Goal: Task Accomplishment & Management: Manage account settings

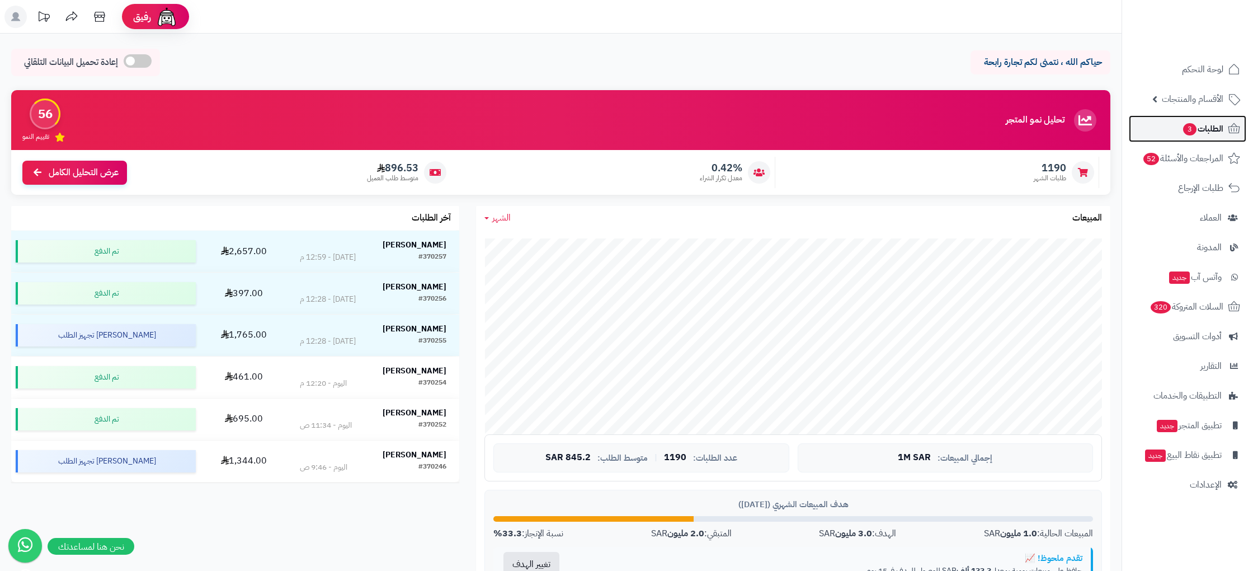
click at [1216, 130] on span "الطلبات 3" at bounding box center [1202, 129] width 41 height 16
drag, startPoint x: 1180, startPoint y: 105, endPoint x: 1179, endPoint y: 133, distance: 27.4
click at [1180, 105] on span "الأقسام والمنتجات" at bounding box center [1193, 99] width 62 height 16
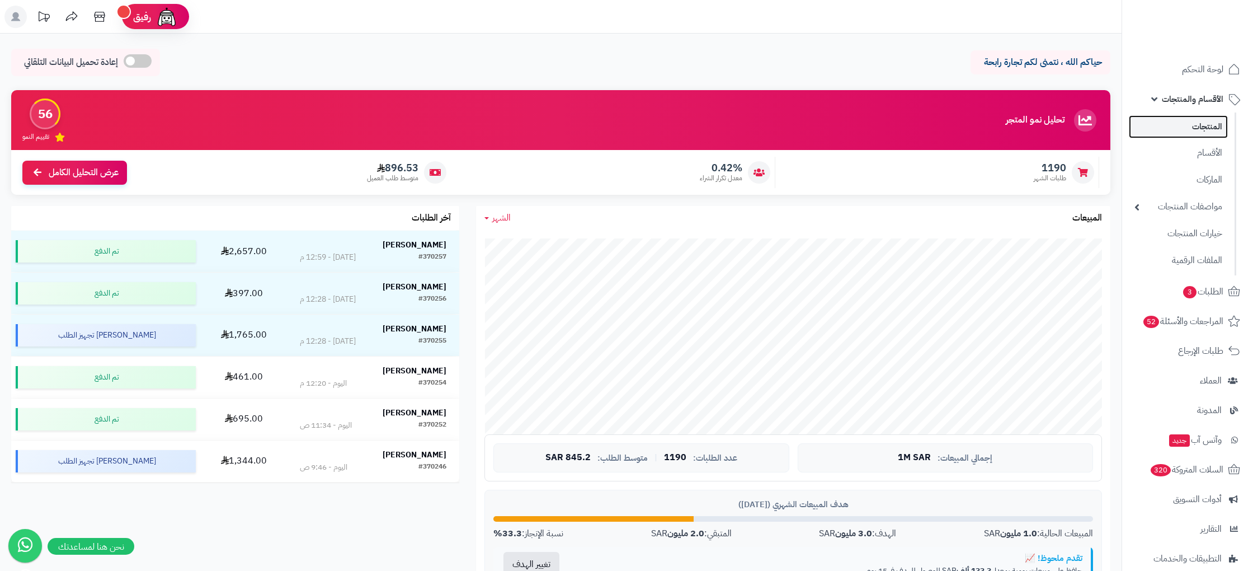
click at [1203, 124] on link "المنتجات" at bounding box center [1178, 126] width 99 height 23
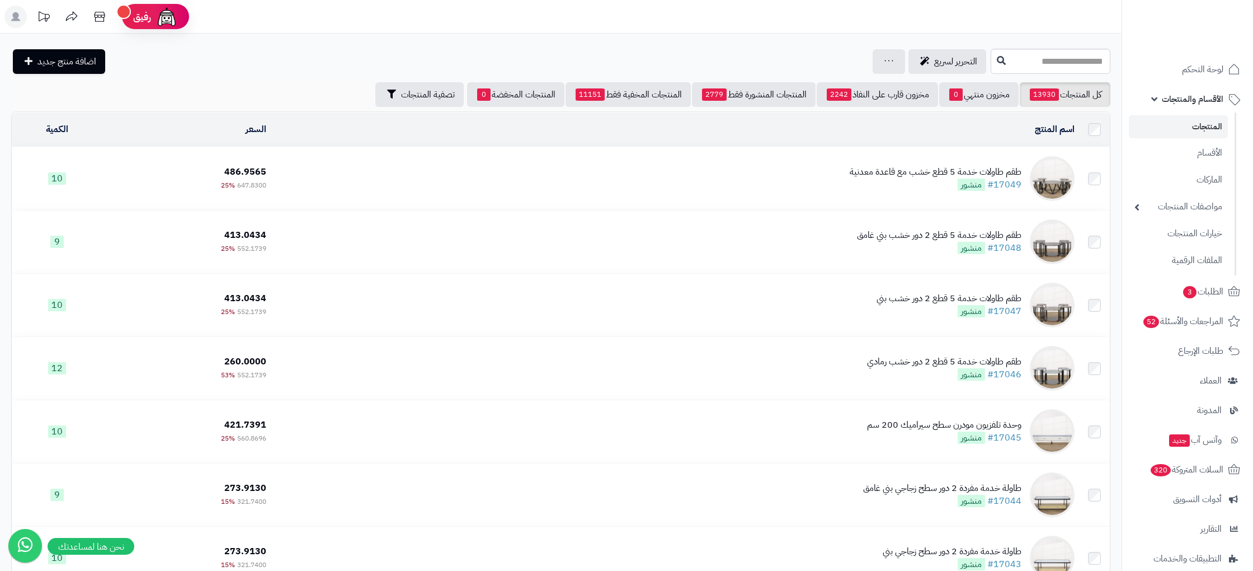
click at [639, 54] on div "التحرير لسريع جرد مخزون المنتجات جرد مخزون الخيارات فقط تعديل أسعار المنتجات ال…" at bounding box center [499, 61] width 977 height 25
click at [1016, 183] on link "#17049" at bounding box center [1004, 184] width 34 height 13
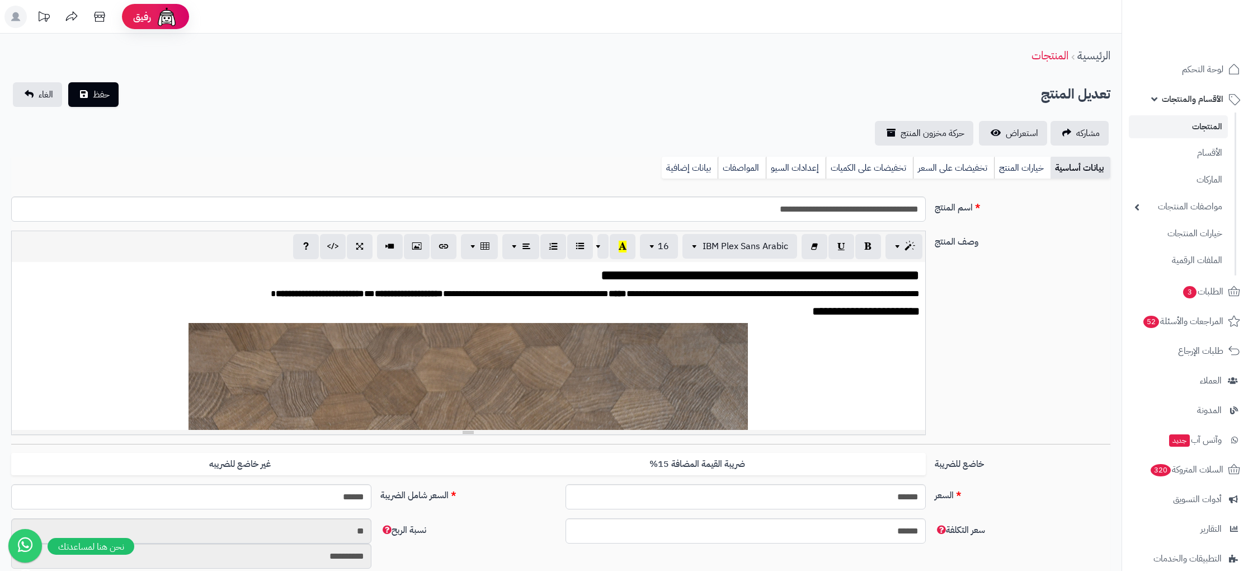
scroll to position [1337, 0]
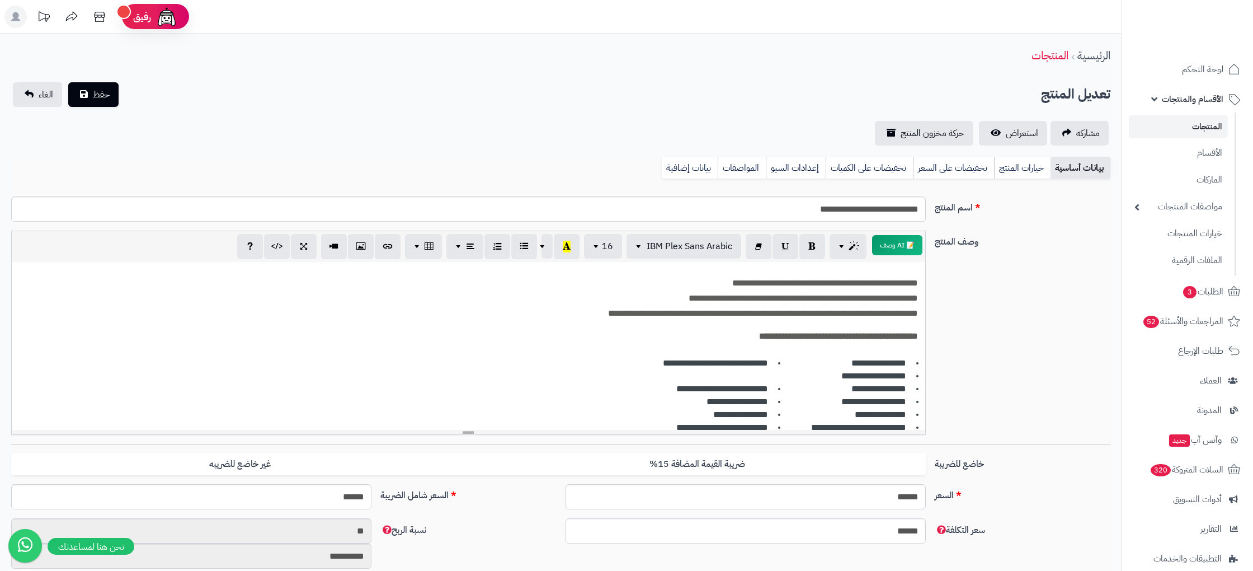
click at [690, 178] on div "بيانات أساسية خيارات المنتج تخفيضات على السعر تخفيضات على الكميات إعدادات السيو…" at bounding box center [560, 172] width 1099 height 31
click at [698, 172] on link "بيانات إضافية" at bounding box center [690, 168] width 56 height 22
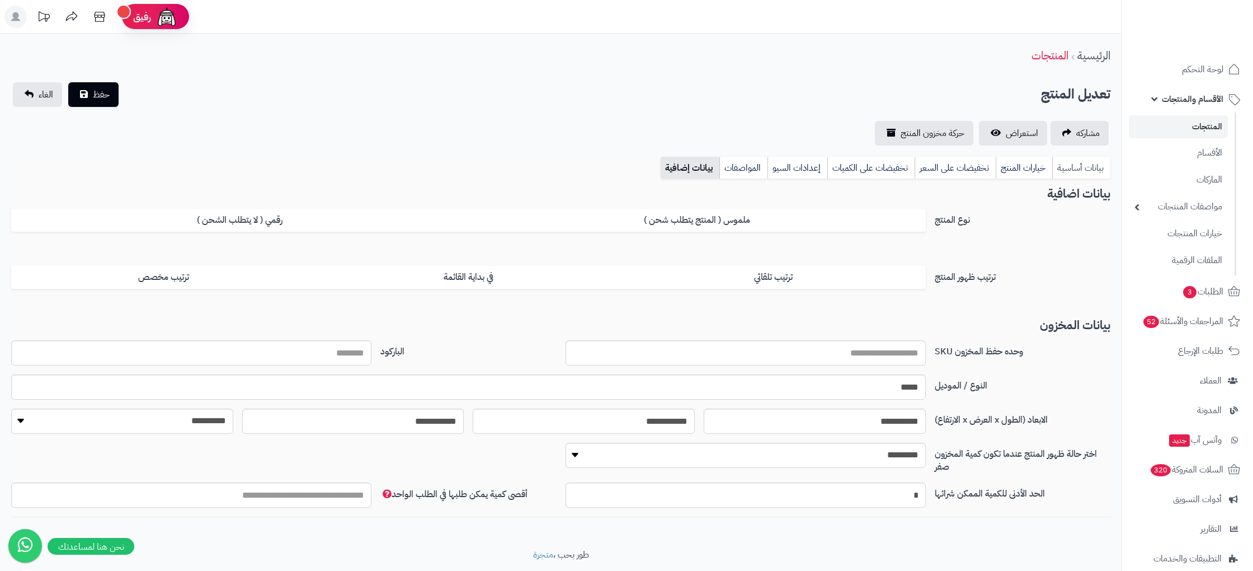
click at [1069, 170] on link "بيانات أساسية" at bounding box center [1081, 168] width 58 height 22
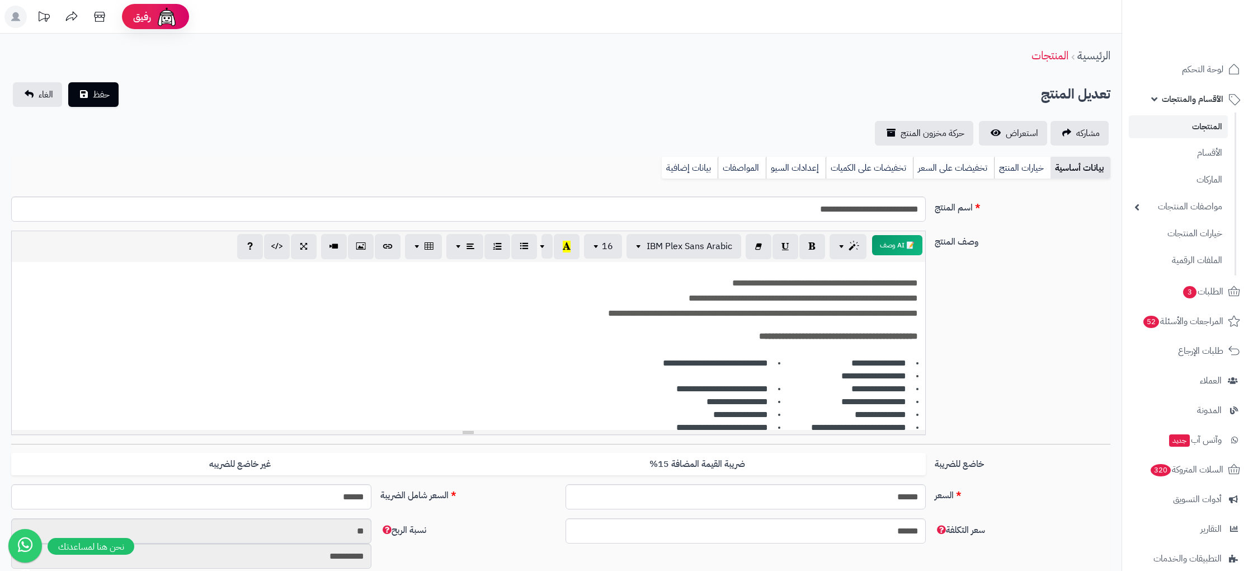
click at [1017, 305] on div "**********" at bounding box center [561, 336] width 1108 height 213
drag, startPoint x: 690, startPoint y: 169, endPoint x: 733, endPoint y: 166, distance: 43.8
click at [690, 169] on link "بيانات إضافية" at bounding box center [690, 168] width 56 height 22
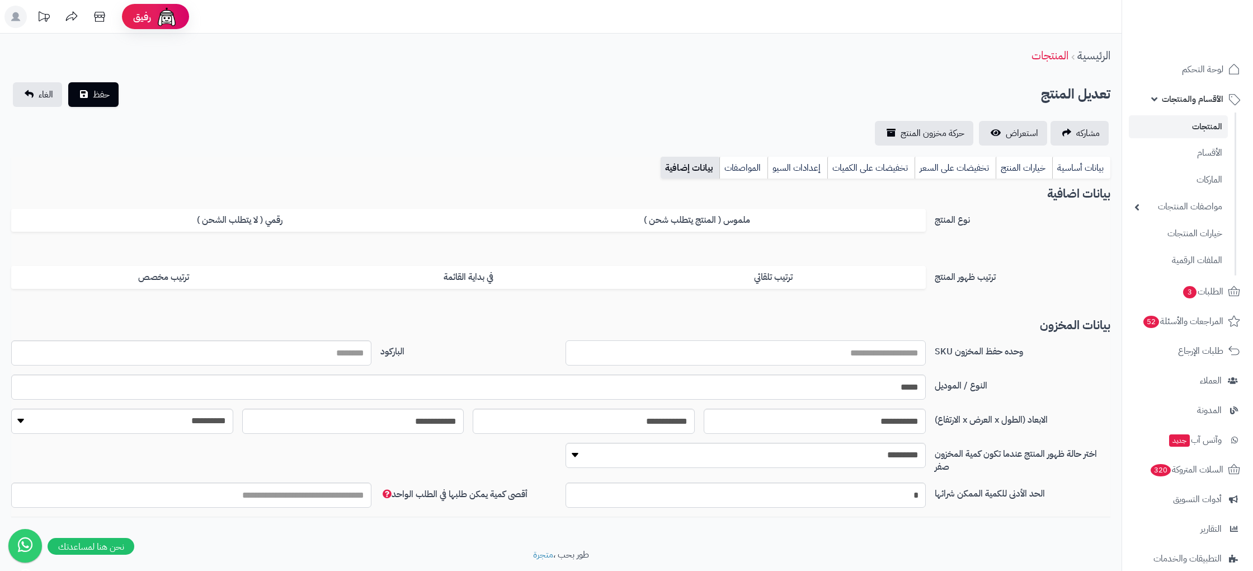
click at [855, 359] on input "وحده حفظ المخزون SKU" at bounding box center [745, 352] width 360 height 25
drag, startPoint x: 323, startPoint y: 371, endPoint x: 340, endPoint y: 342, distance: 33.9
click at [323, 371] on div "وحده حفظ المخزون SKU الباركود" at bounding box center [561, 357] width 1108 height 34
click at [340, 341] on input "الباركود" at bounding box center [191, 352] width 360 height 25
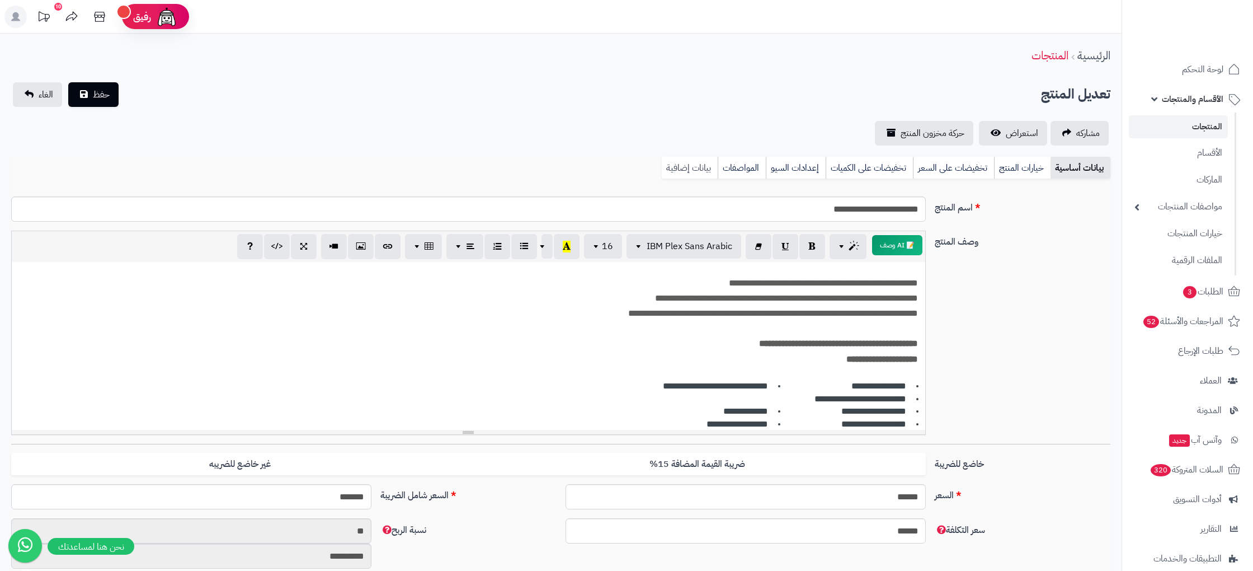
click at [713, 167] on link "بيانات إضافية" at bounding box center [690, 168] width 56 height 22
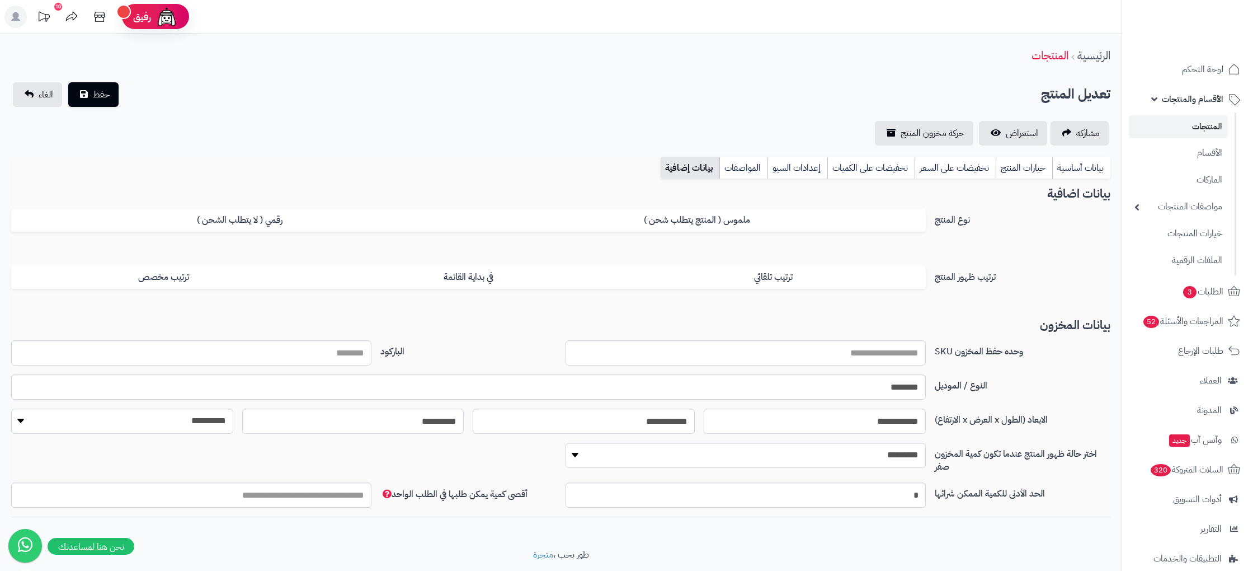
click at [1077, 155] on div "**********" at bounding box center [560, 291] width 1121 height 515
click at [1080, 164] on link "بيانات أساسية" at bounding box center [1081, 168] width 58 height 22
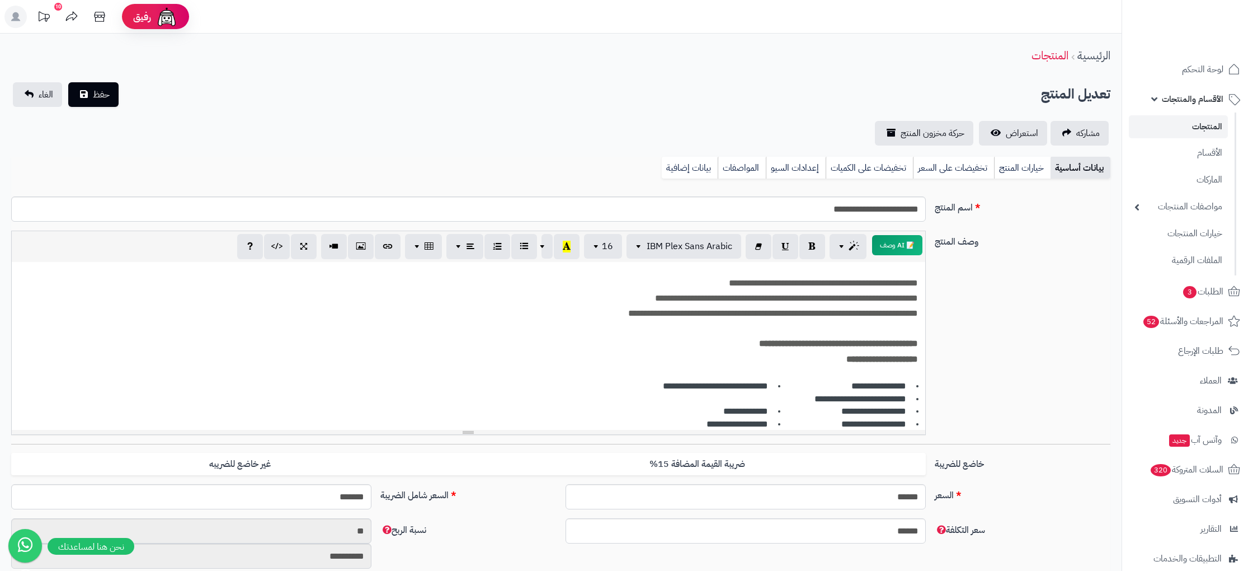
click at [1208, 124] on link "المنتجات" at bounding box center [1178, 126] width 99 height 23
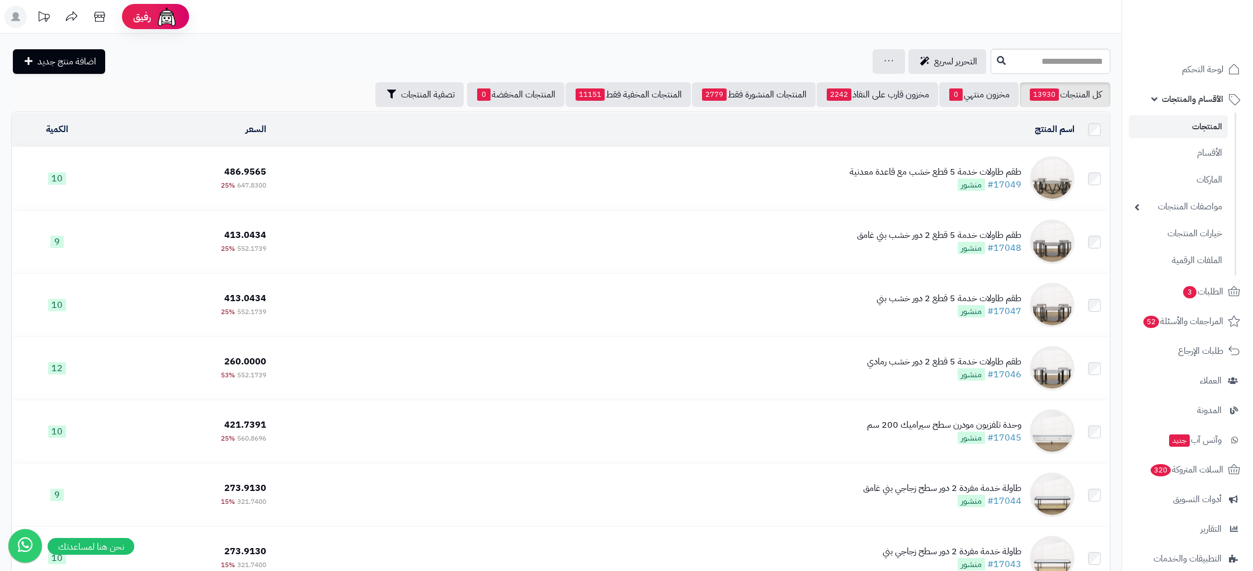
click at [859, 67] on div "التحرير لسريع جرد مخزون المنتجات جرد مخزون الخيارات فقط تعديل أسعار المنتجات ال…" at bounding box center [499, 61] width 977 height 25
click at [884, 61] on icon at bounding box center [888, 60] width 9 height 7
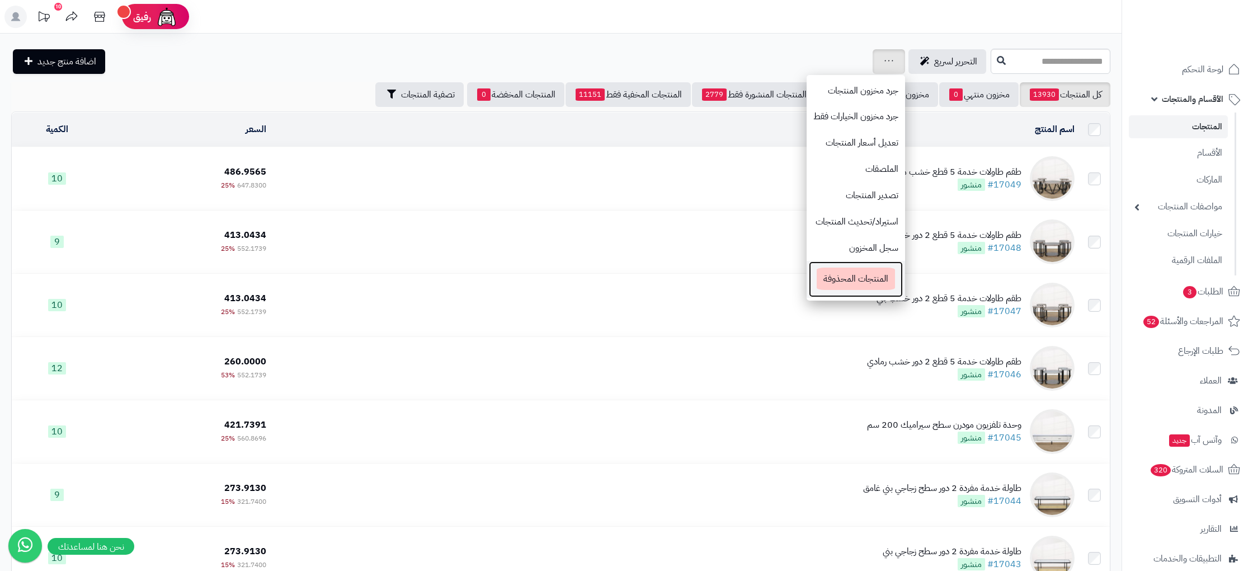
click at [866, 277] on span "المنتجات المحذوفة" at bounding box center [856, 278] width 78 height 22
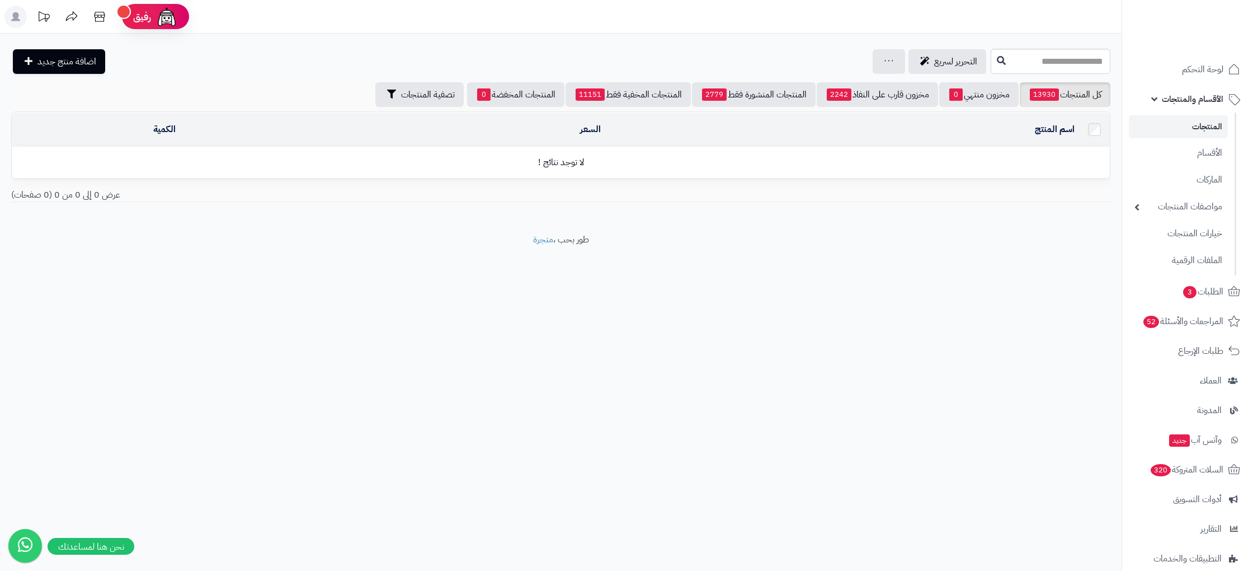
click at [1178, 112] on ul "المنتجات الأقسام الماركات مواصفات المنتجات مواصفات المنتجات أنواع المواصفات خيا…" at bounding box center [1179, 193] width 114 height 163
click at [1182, 118] on link "المنتجات" at bounding box center [1178, 126] width 99 height 23
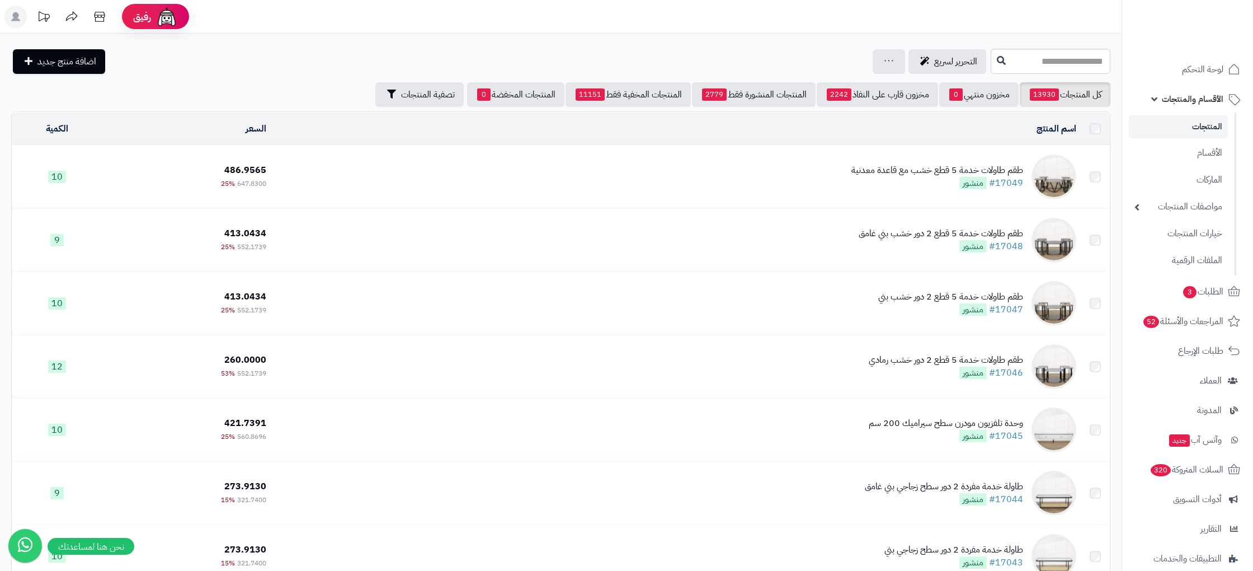
click at [1052, 62] on input "text" at bounding box center [1051, 61] width 120 height 25
type input "****"
click at [1005, 192] on td "طقم طاولات خدمة 5 قطع خشب مع قاعدة معدنية #17049 منشور" at bounding box center [675, 178] width 808 height 63
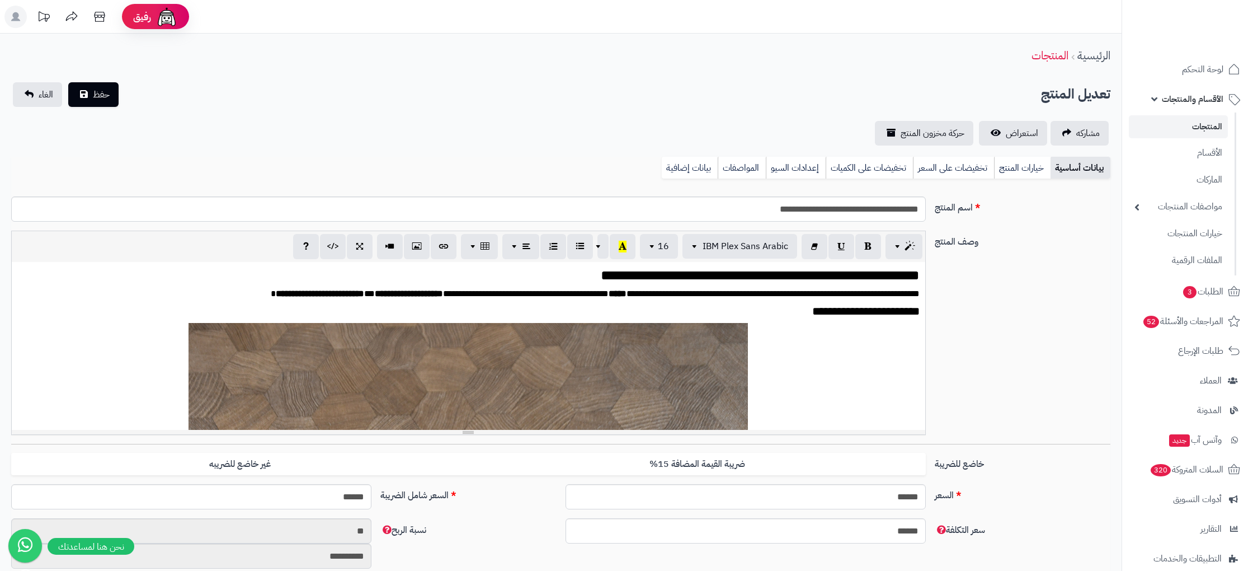
scroll to position [1337, 0]
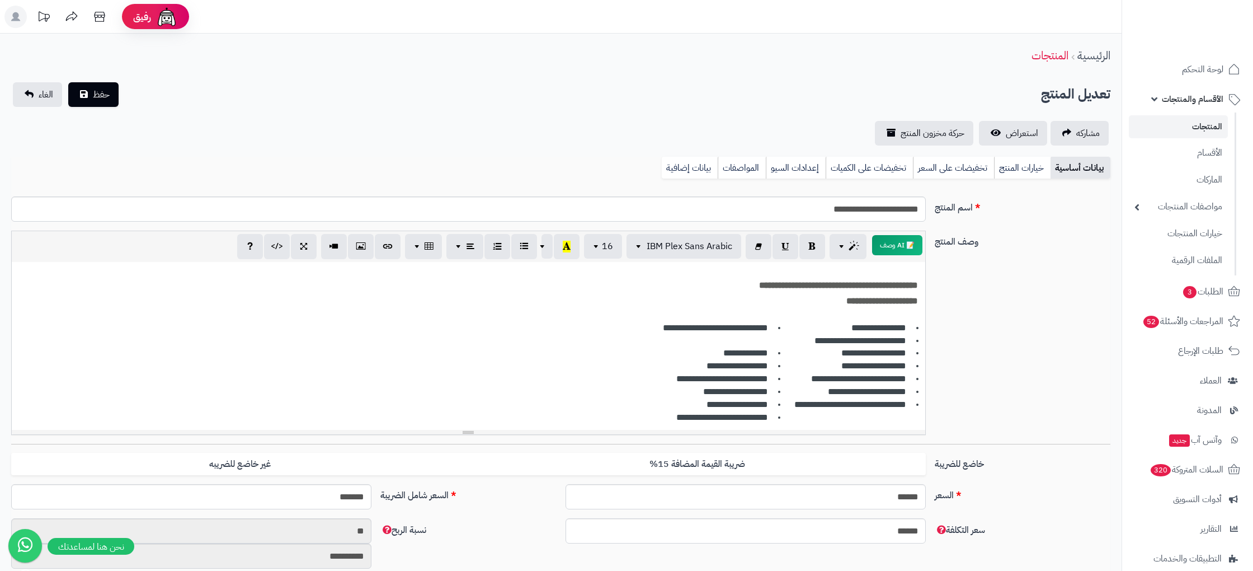
click at [1217, 128] on link "المنتجات" at bounding box center [1178, 126] width 99 height 23
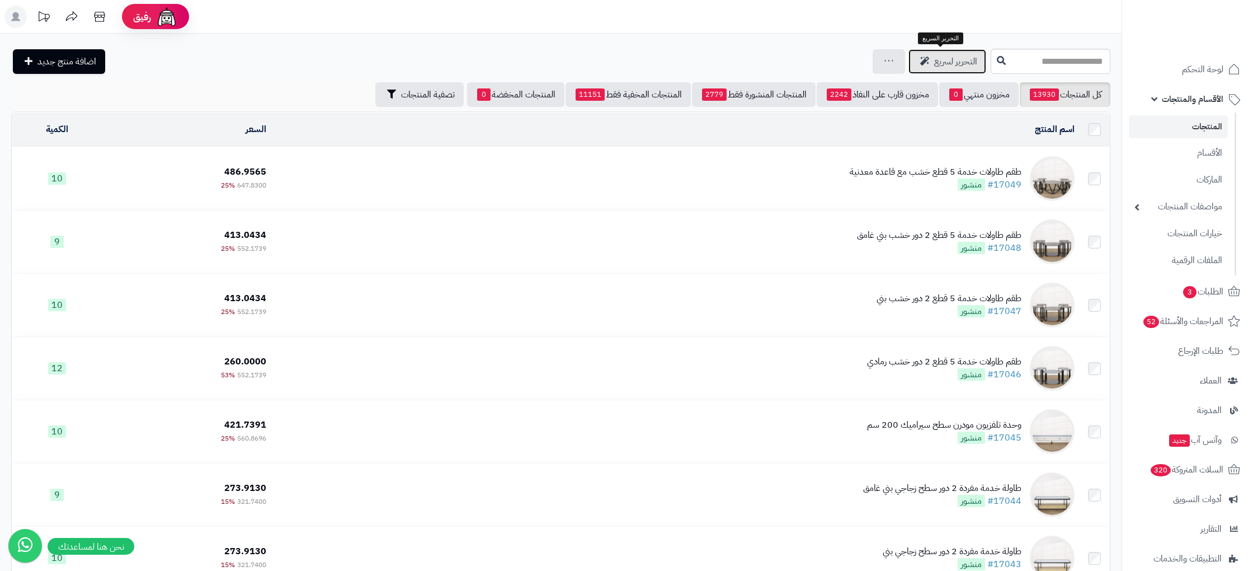
click at [918, 67] on link "التحرير لسريع" at bounding box center [947, 61] width 78 height 25
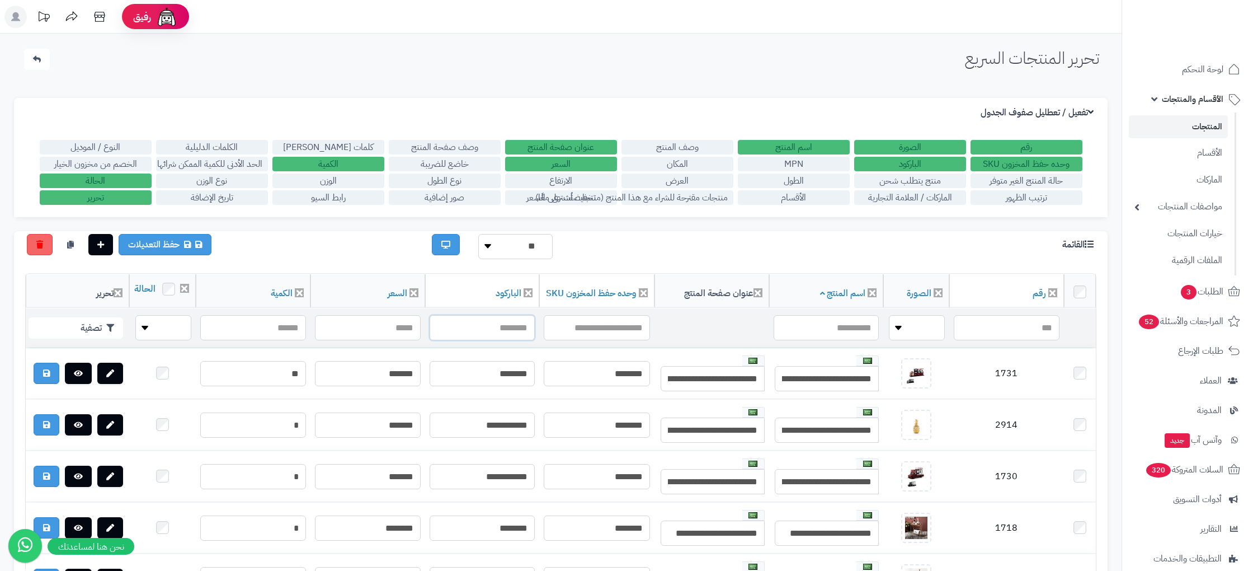
click at [513, 332] on input "text" at bounding box center [483, 327] width 106 height 25
paste input "****"
type input "****"
click at [1020, 327] on input "text" at bounding box center [1007, 327] width 106 height 25
paste input "****"
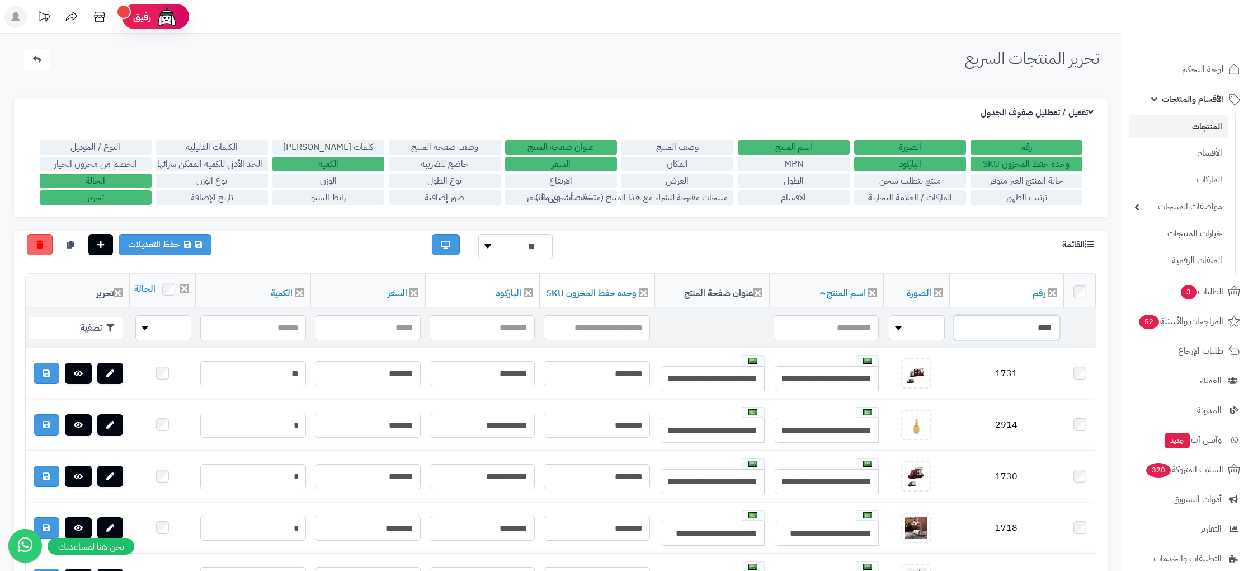
type input "****"
click at [97, 323] on button "تصفية" at bounding box center [76, 327] width 95 height 21
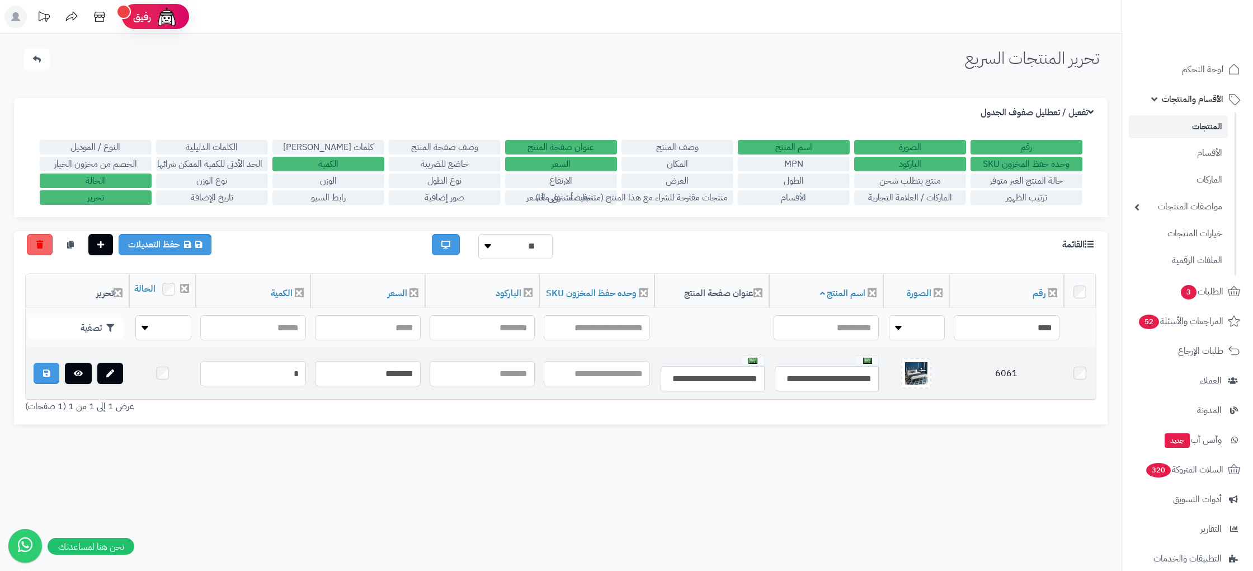
click at [1073, 370] on td at bounding box center [1080, 373] width 32 height 51
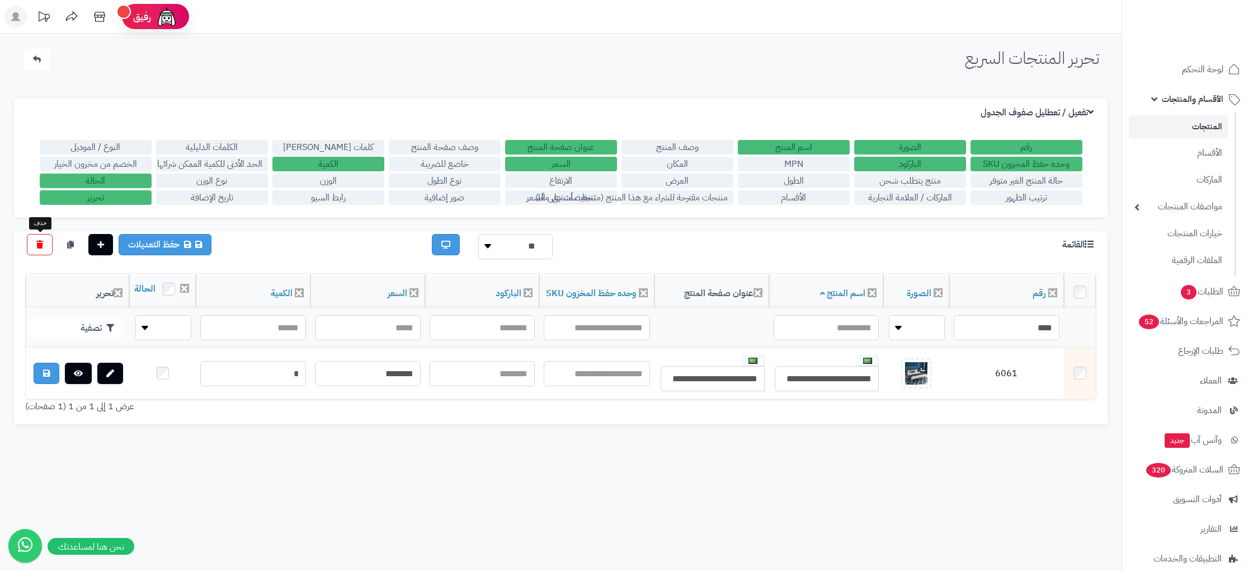
click at [36, 246] on icon at bounding box center [39, 245] width 7 height 8
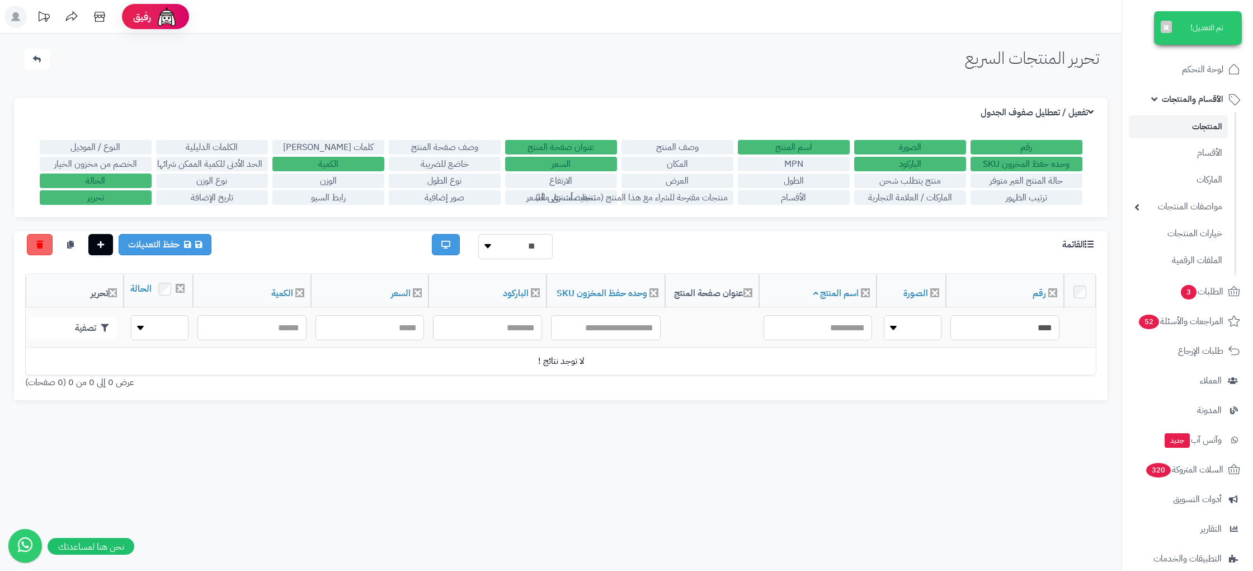
drag, startPoint x: 772, startPoint y: 421, endPoint x: 839, endPoint y: 412, distance: 67.2
click at [779, 422] on div "تحرير المنتجات السريع الرئيسية الاضافات تحرير المنتجات السريع تم التعديل! × الإ…" at bounding box center [560, 319] width 1121 height 571
click at [1201, 128] on link "المنتجات" at bounding box center [1178, 126] width 99 height 23
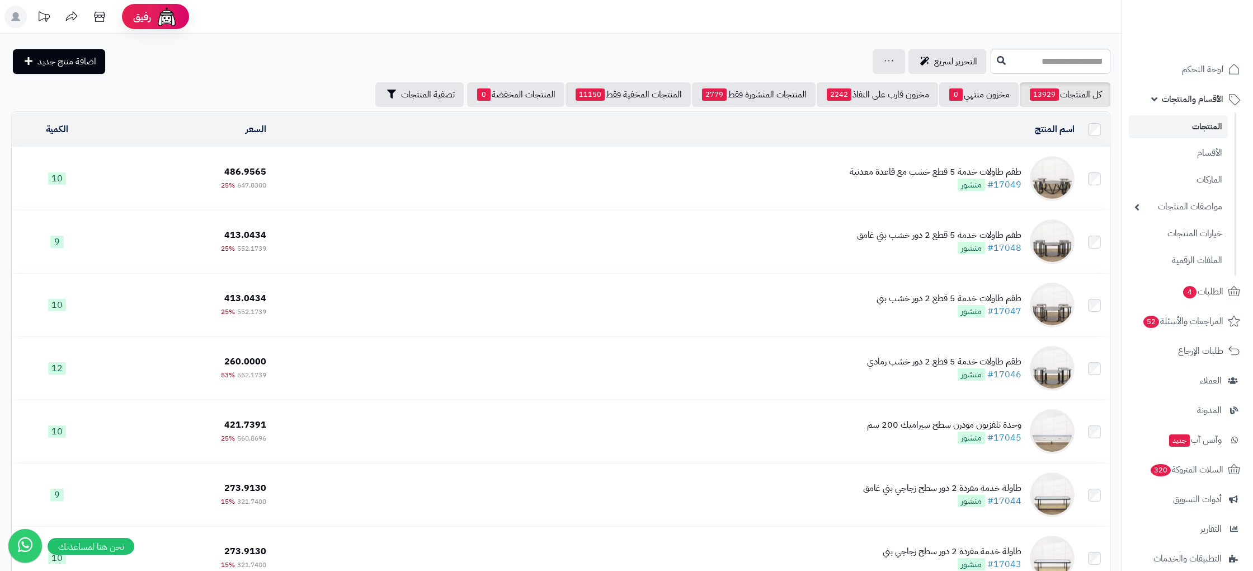
click at [888, 67] on div "جرد مخزون المنتجات جرد مخزون الخيارات فقط تعديل أسعار المنتجات الملصقات تصدير ا…" at bounding box center [889, 61] width 32 height 25
drag, startPoint x: 882, startPoint y: 65, endPoint x: 877, endPoint y: 210, distance: 145.5
click at [884, 65] on link at bounding box center [888, 61] width 9 height 13
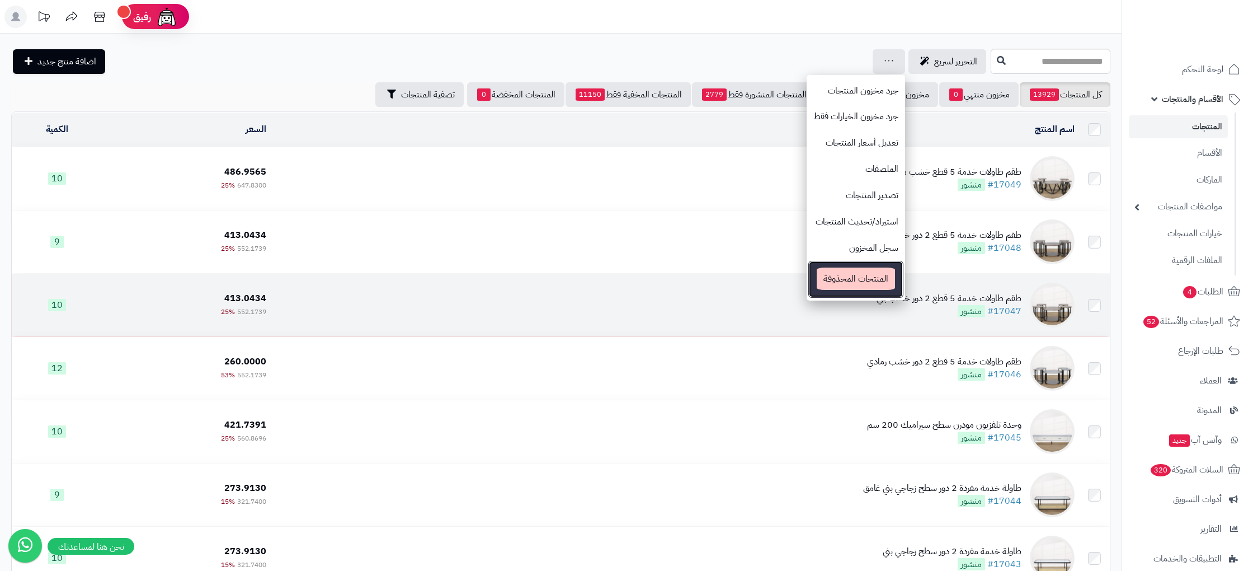
click at [863, 273] on span "المنتجات المحذوفة" at bounding box center [856, 278] width 78 height 22
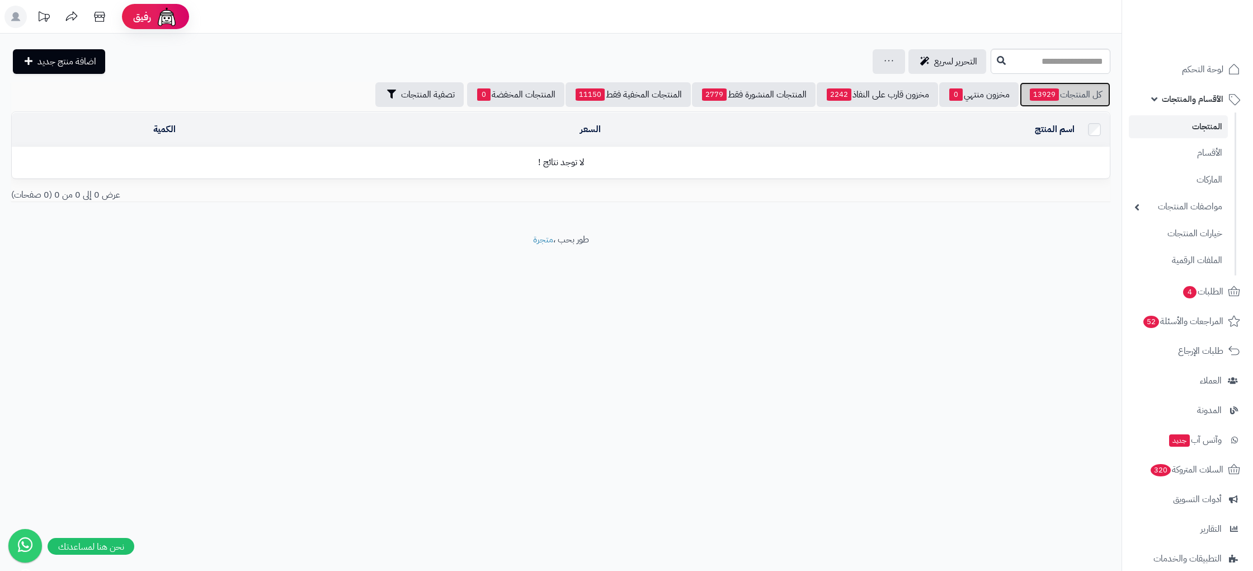
drag, startPoint x: 1066, startPoint y: 92, endPoint x: 1066, endPoint y: 103, distance: 11.2
click at [1066, 92] on link "كل المنتجات 13929" at bounding box center [1065, 94] width 91 height 25
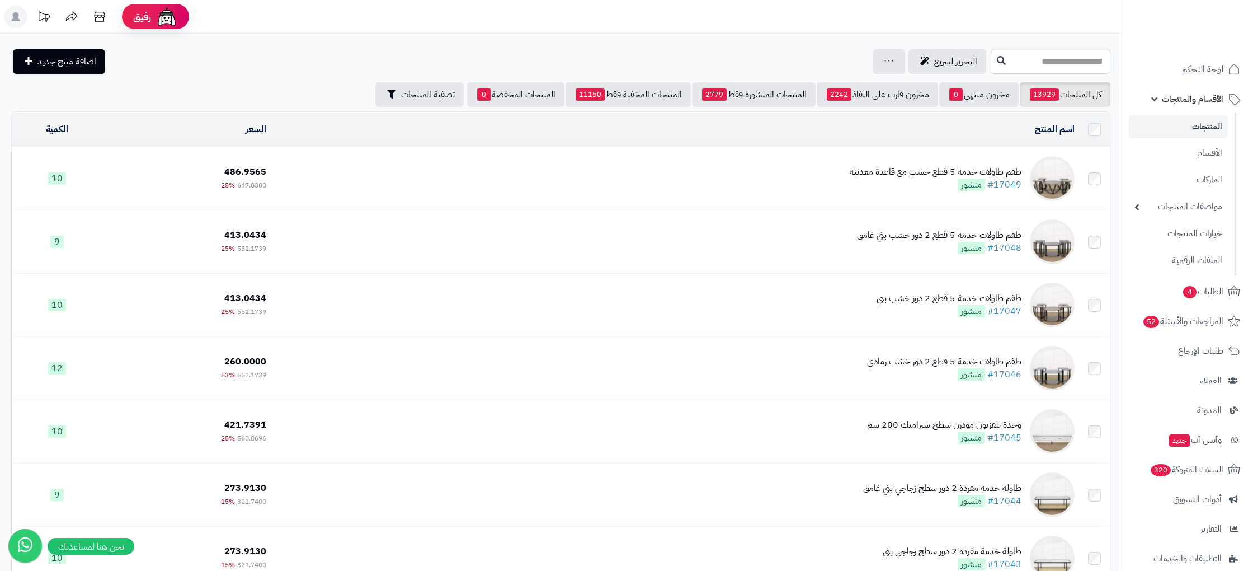
click at [1000, 176] on div "طقم طاولات خدمة 5 قطع خشب مع قاعدة معدنية" at bounding box center [936, 172] width 172 height 13
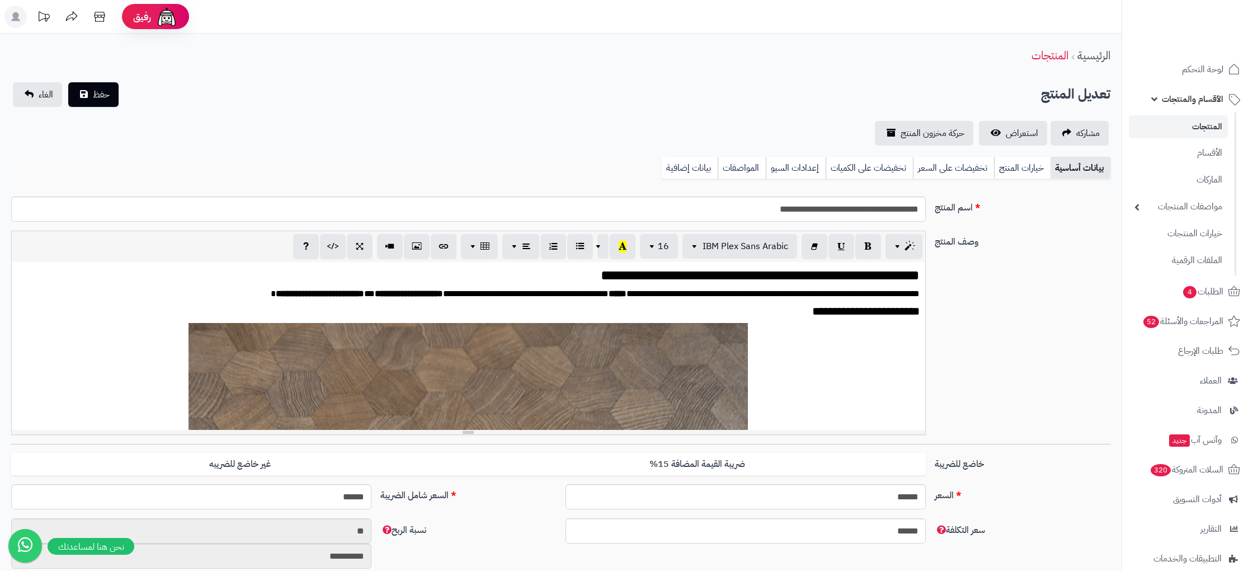
scroll to position [1337, 0]
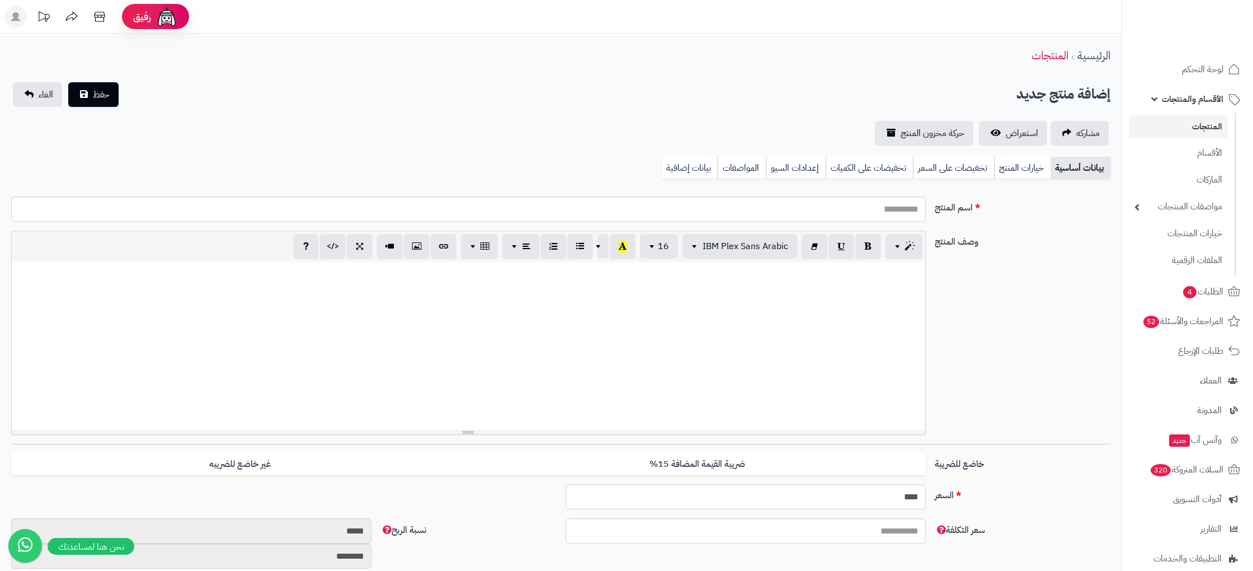
select select
click at [1030, 175] on link "خيارات المنتج" at bounding box center [1022, 168] width 56 height 22
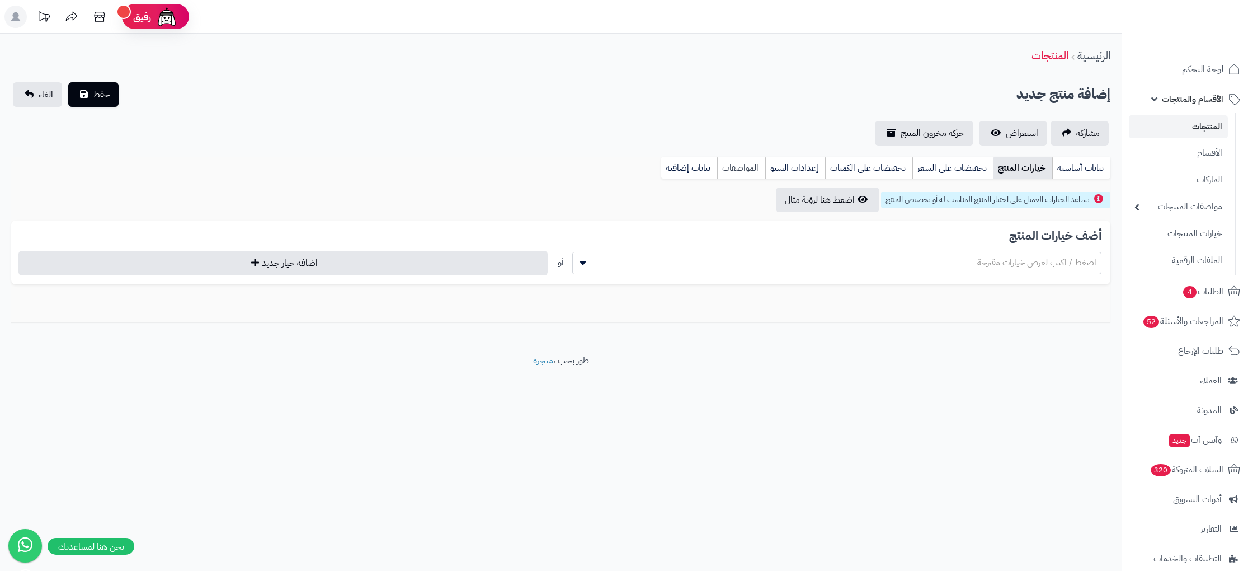
drag, startPoint x: 770, startPoint y: 169, endPoint x: 755, endPoint y: 170, distance: 15.1
click at [770, 169] on link "إعدادات السيو" at bounding box center [795, 168] width 60 height 22
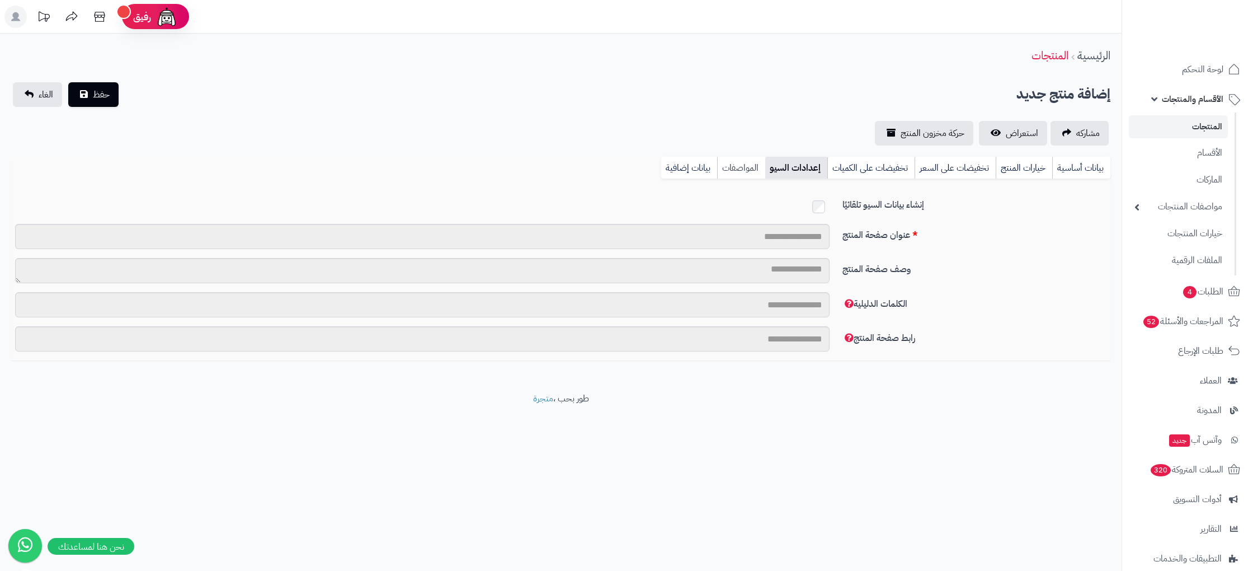
drag, startPoint x: 733, startPoint y: 168, endPoint x: 725, endPoint y: 168, distance: 7.9
click at [733, 168] on link "المواصفات" at bounding box center [741, 168] width 48 height 22
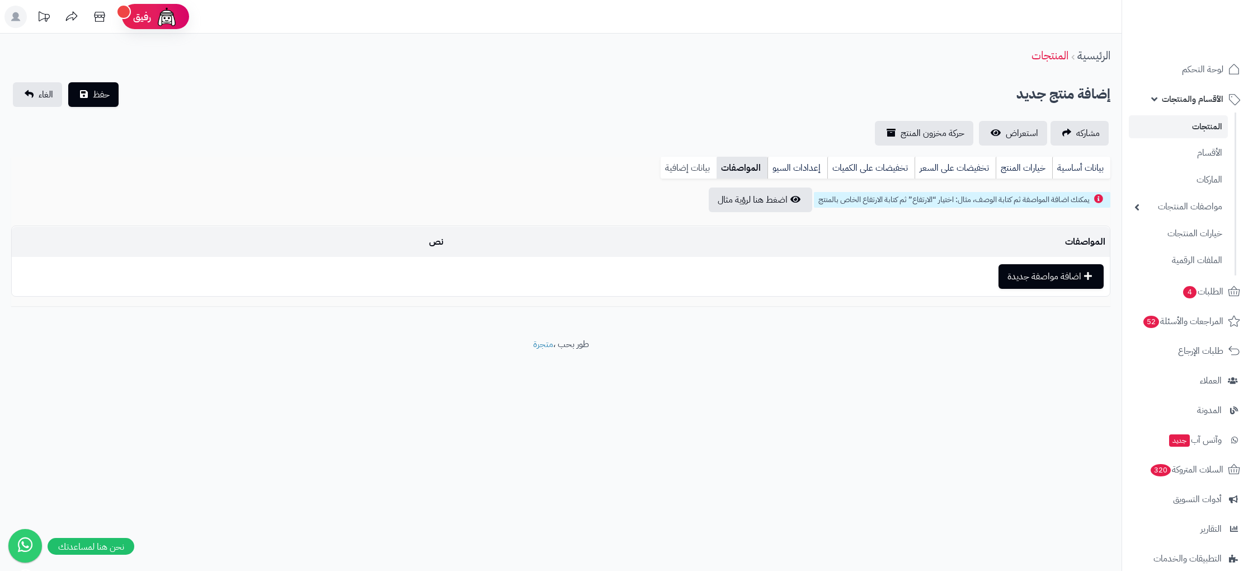
click at [691, 168] on link "بيانات إضافية" at bounding box center [689, 168] width 56 height 22
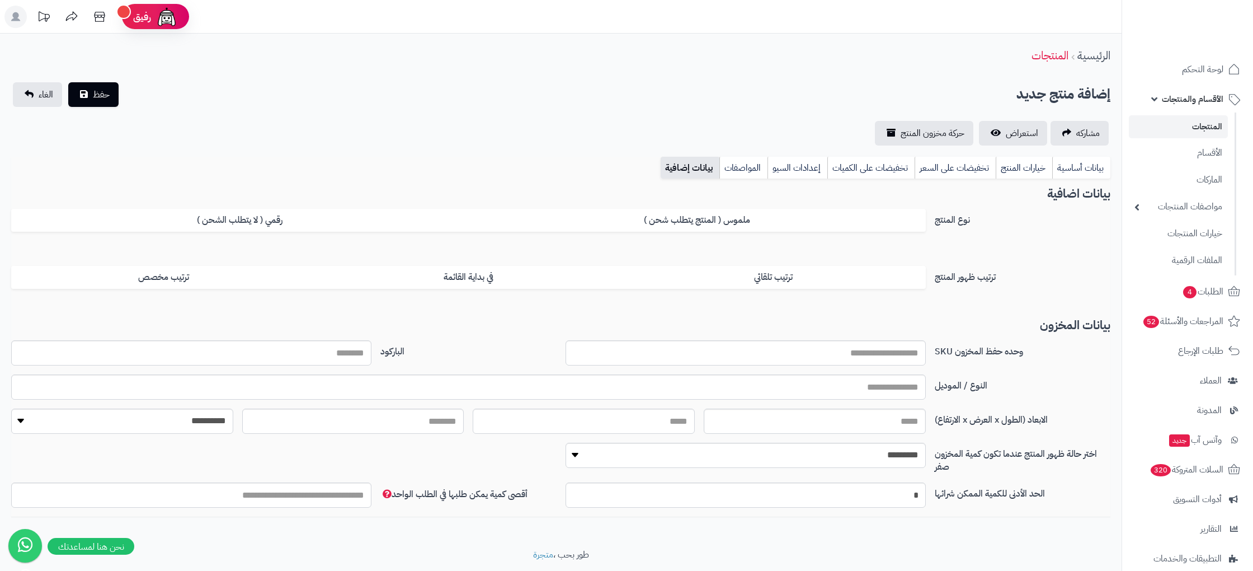
scroll to position [33, 0]
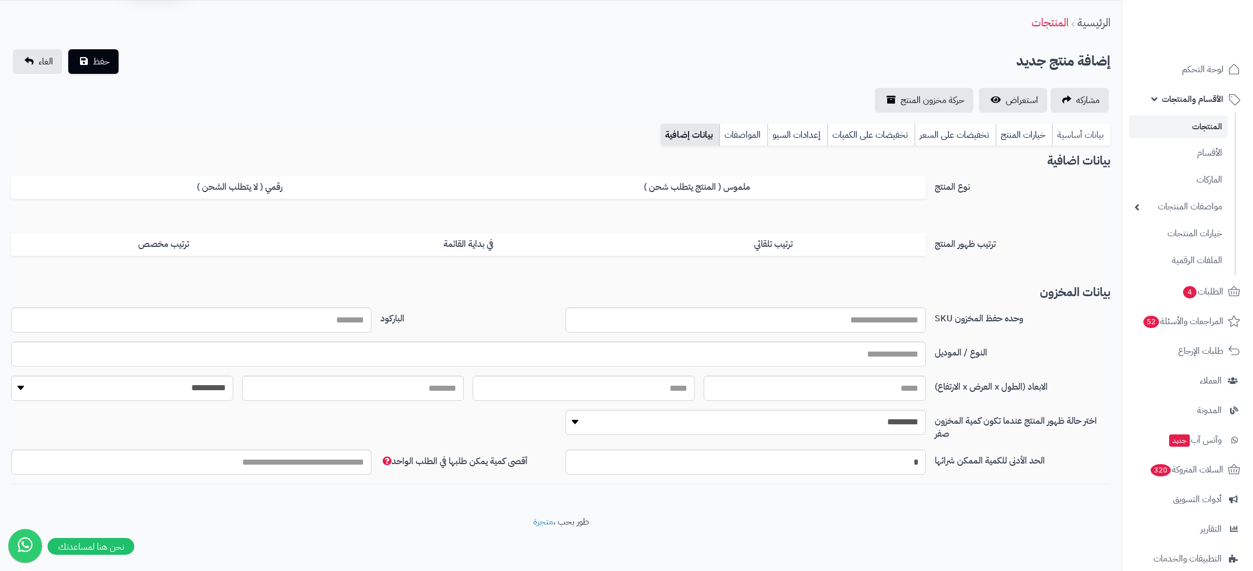
click at [1053, 138] on ul "بيانات أساسية خيارات المنتج تخفيضات على السعر تخفيضات على الكميات إعدادات السيو…" at bounding box center [886, 135] width 450 height 22
click at [1080, 136] on link "بيانات أساسية" at bounding box center [1081, 135] width 58 height 22
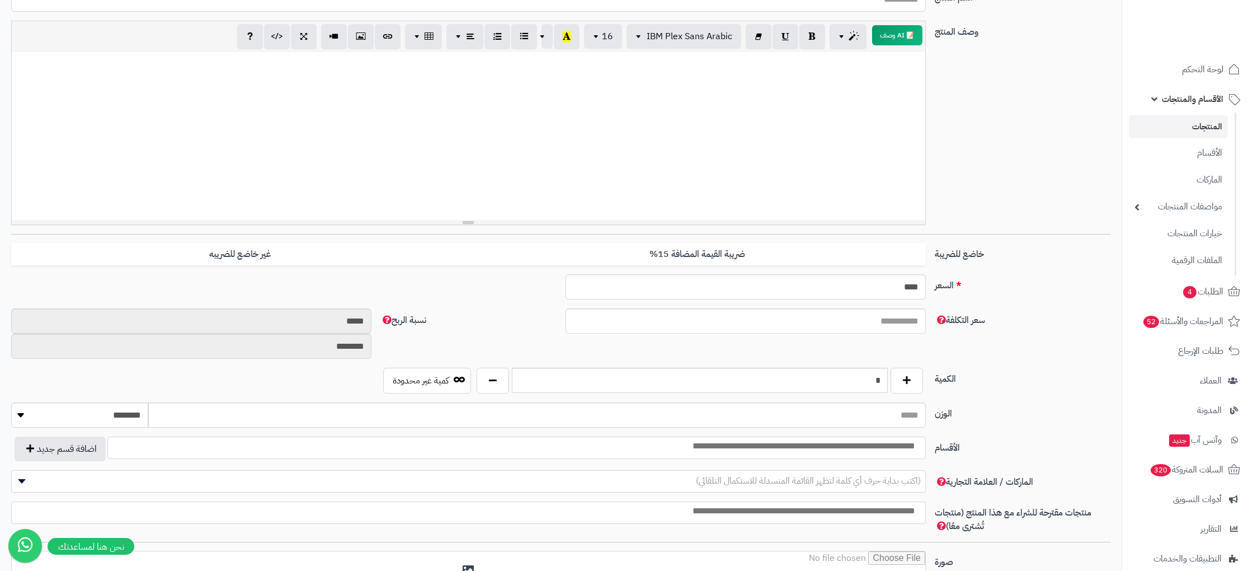
scroll to position [0, 0]
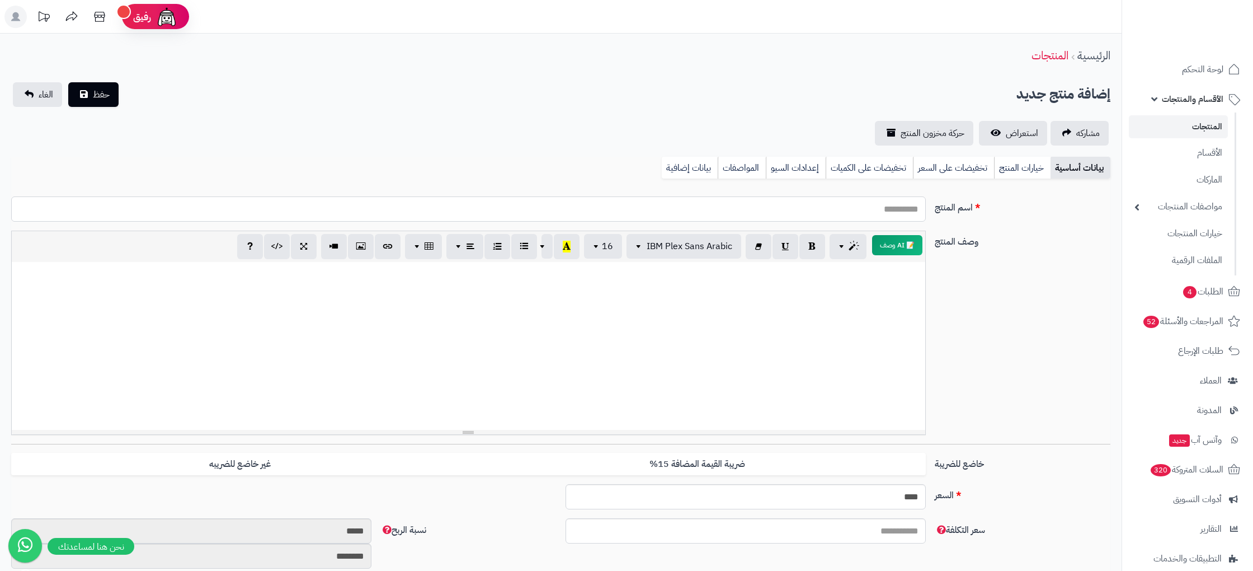
click at [826, 200] on input "اسم المنتج" at bounding box center [468, 208] width 915 height 25
click at [1209, 128] on link "المنتجات" at bounding box center [1178, 126] width 99 height 23
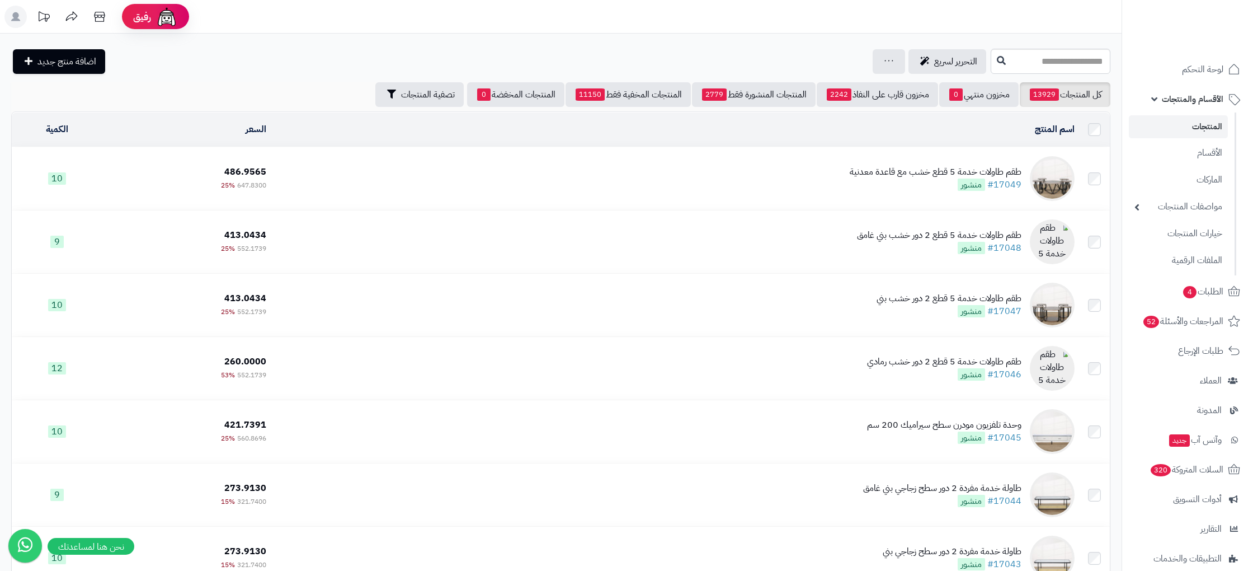
click at [998, 176] on div "طقم طاولات خدمة 5 قطع خشب مع قاعدة معدنية" at bounding box center [936, 172] width 172 height 13
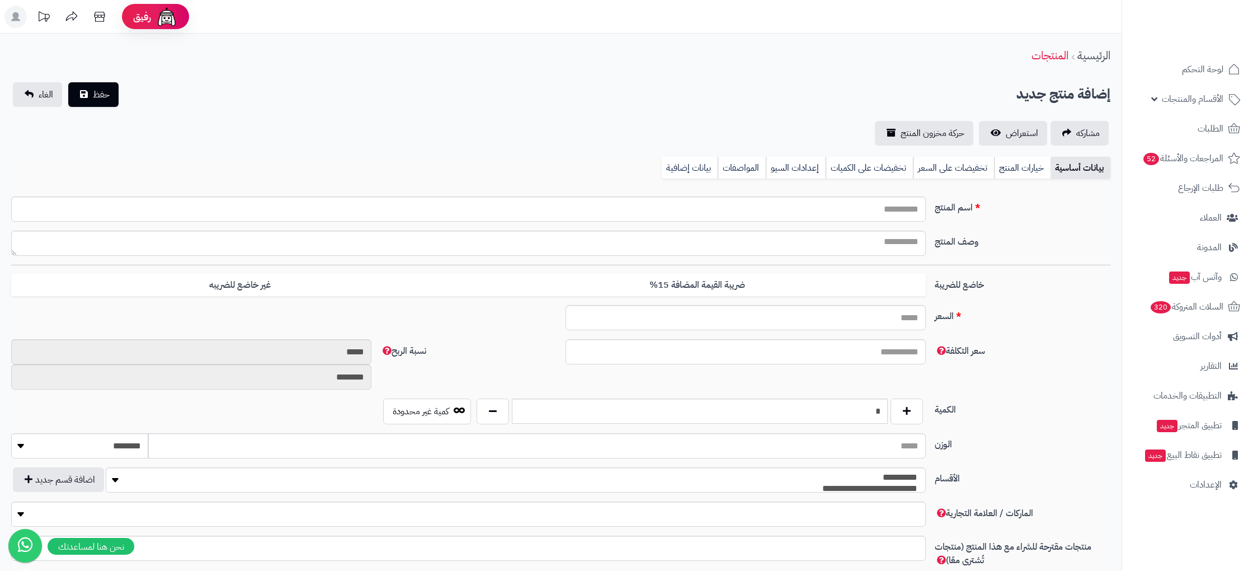
select select
type input "****"
